Goal: Task Accomplishment & Management: Complete application form

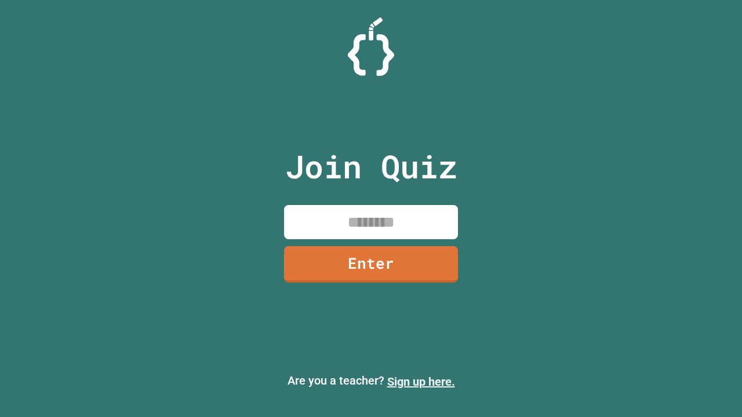
click at [421, 382] on link "Sign up here." at bounding box center [421, 382] width 68 height 14
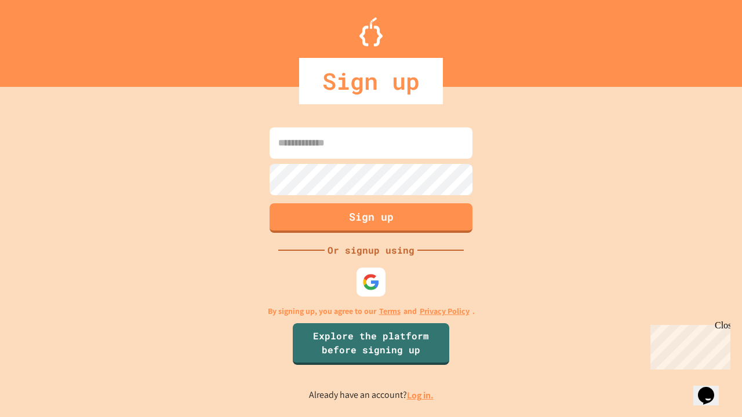
click at [421, 395] on link "Log in." at bounding box center [420, 396] width 27 height 12
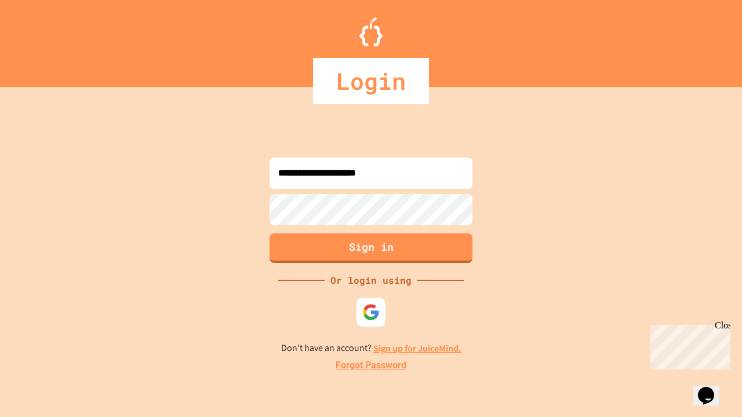
type input "**********"
